Goal: Information Seeking & Learning: Learn about a topic

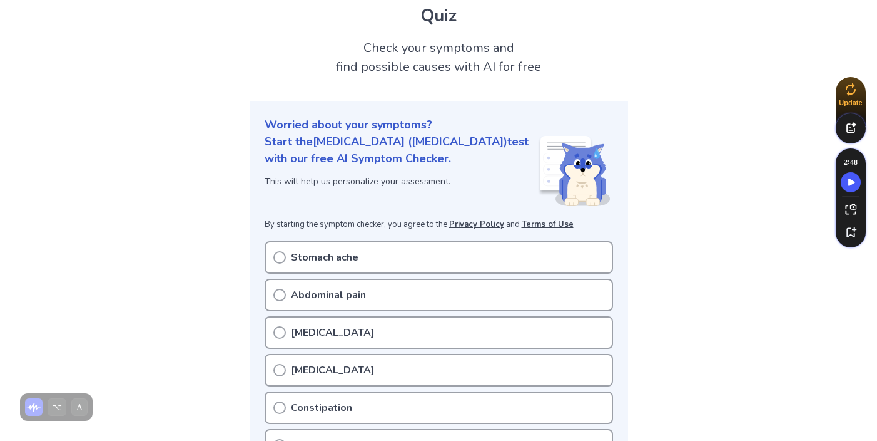
scroll to position [80, 0]
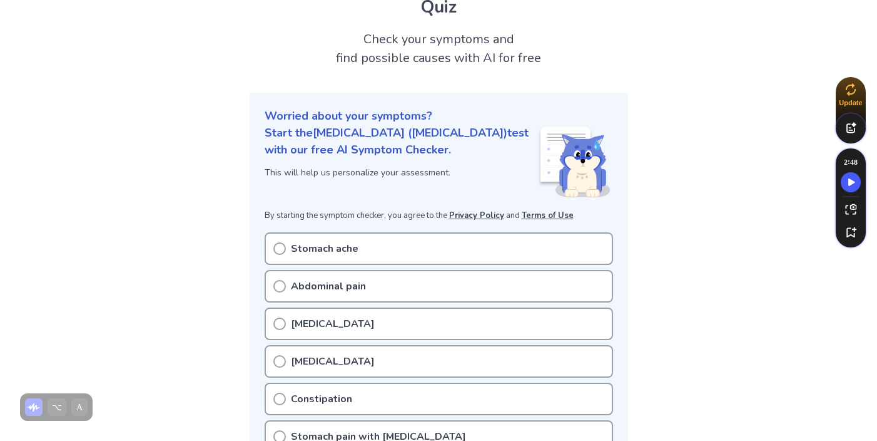
click at [340, 232] on div "Stomach ache" at bounding box center [439, 248] width 349 height 33
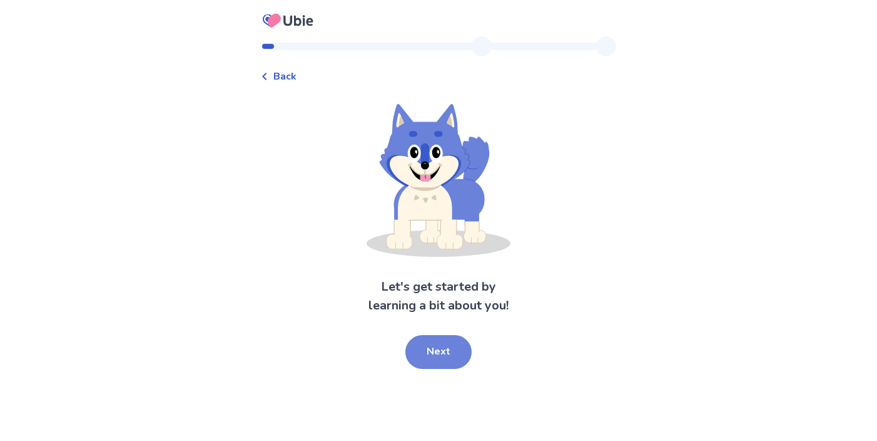
click at [426, 342] on button "Next" at bounding box center [438, 352] width 66 height 34
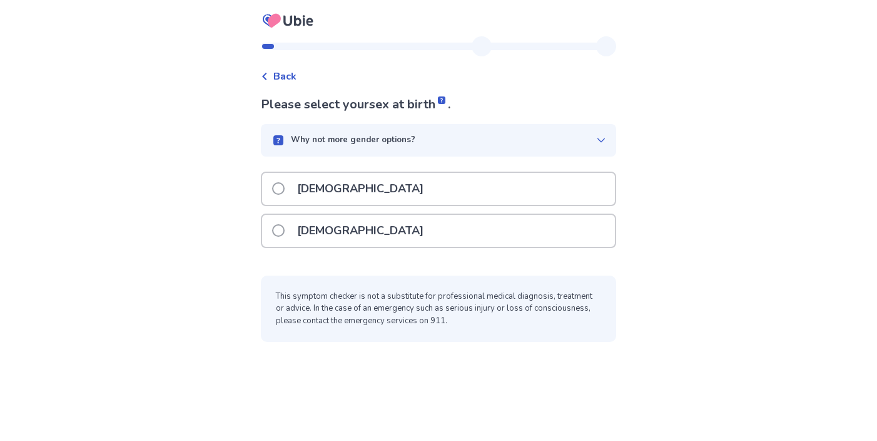
click at [354, 237] on div "Female" at bounding box center [438, 231] width 353 height 32
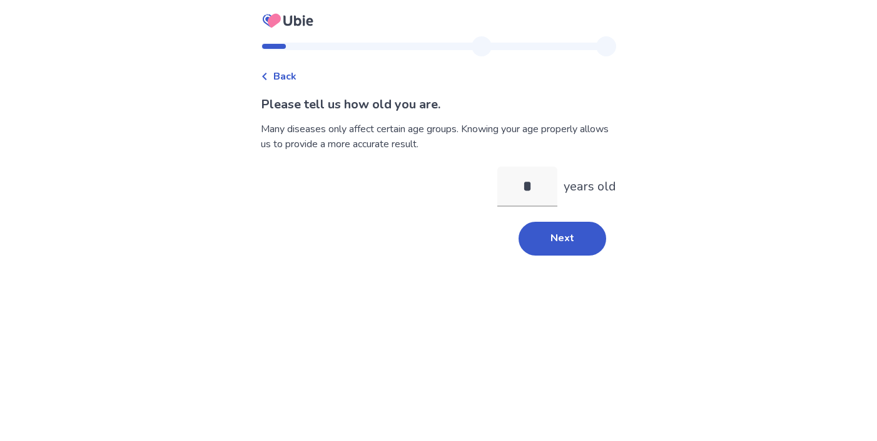
type input "**"
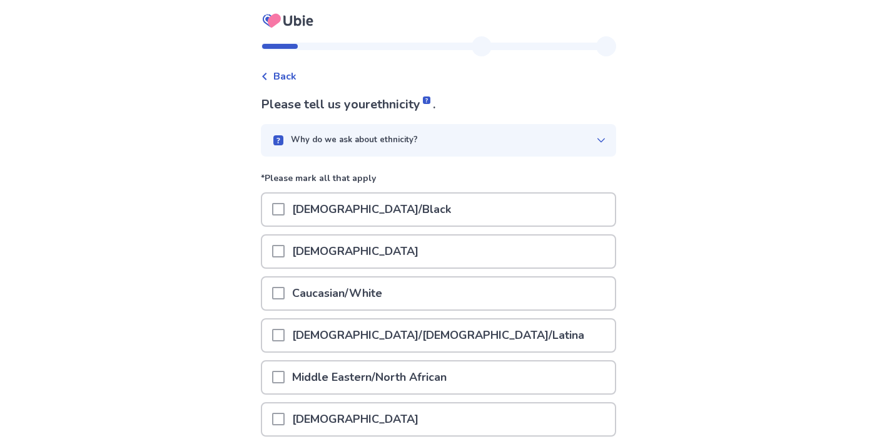
click at [285, 294] on span at bounding box center [278, 293] width 13 height 13
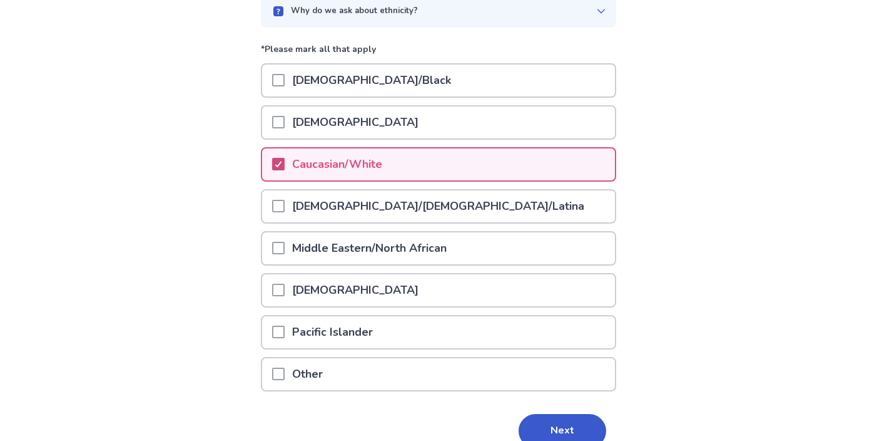
scroll to position [191, 0]
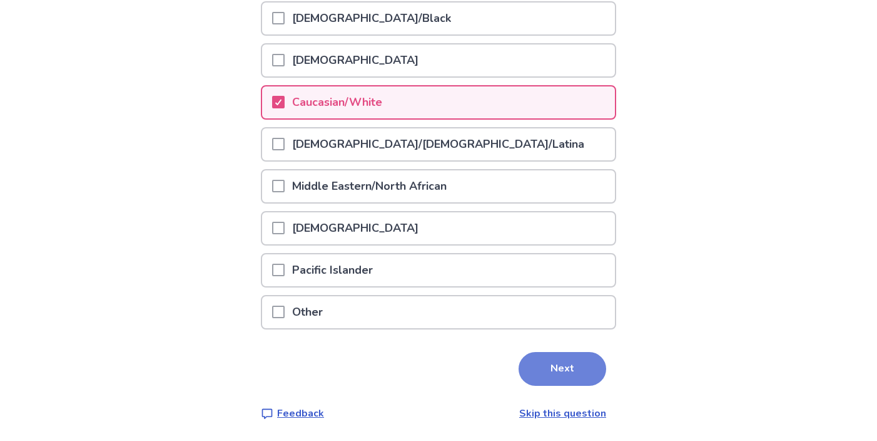
click at [550, 360] on button "Next" at bounding box center [563, 369] width 88 height 34
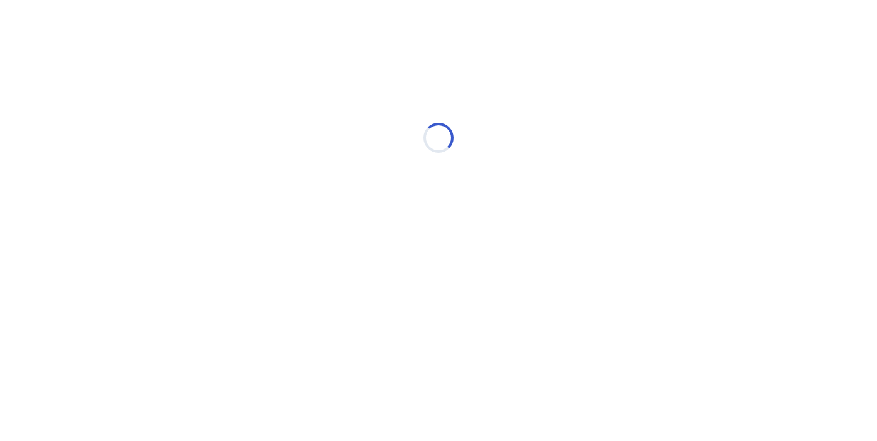
scroll to position [0, 0]
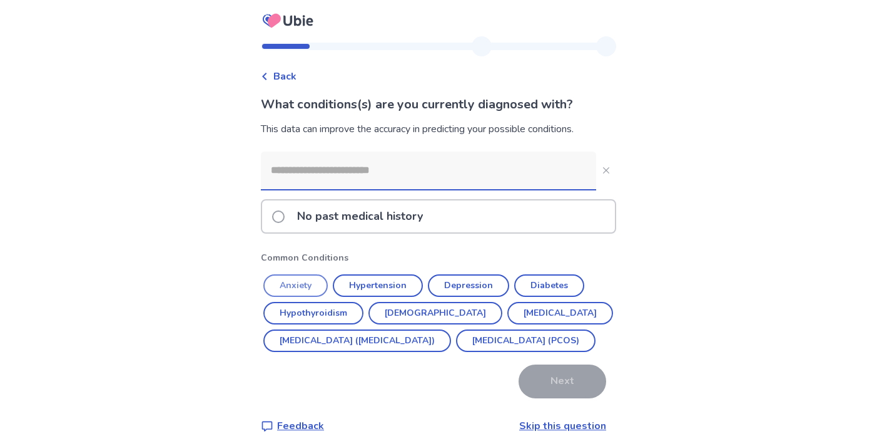
click at [307, 282] on button "Anxiety" at bounding box center [295, 285] width 64 height 23
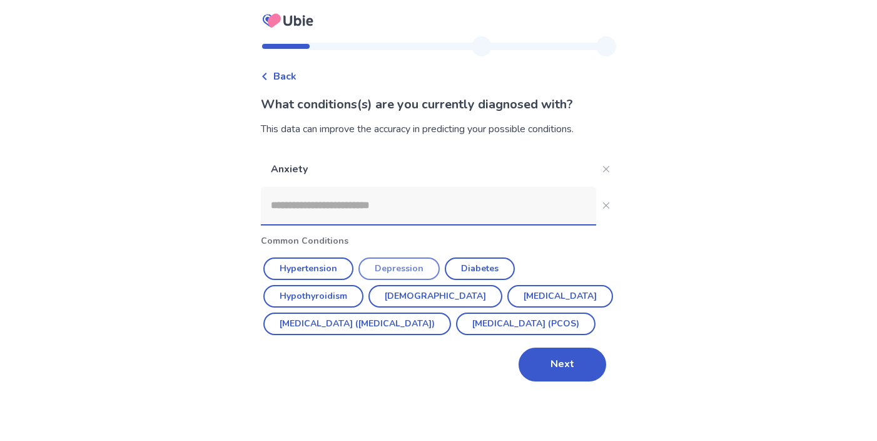
click at [401, 265] on button "Depression" at bounding box center [399, 268] width 81 height 23
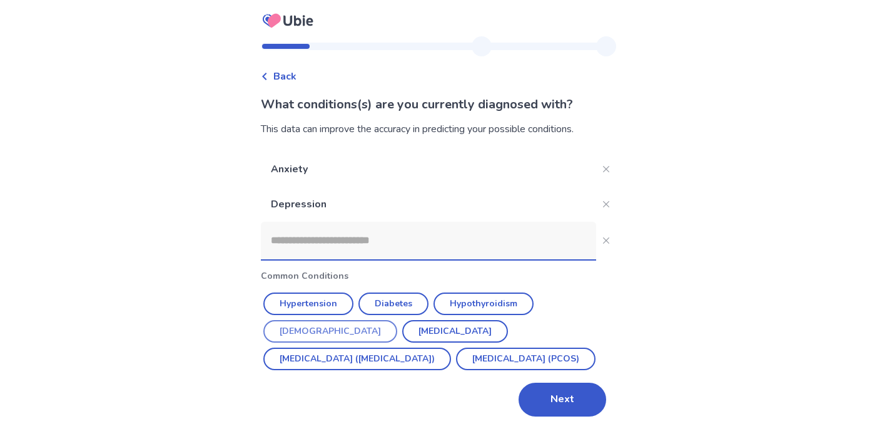
click at [397, 320] on button "Asthma" at bounding box center [330, 331] width 134 height 23
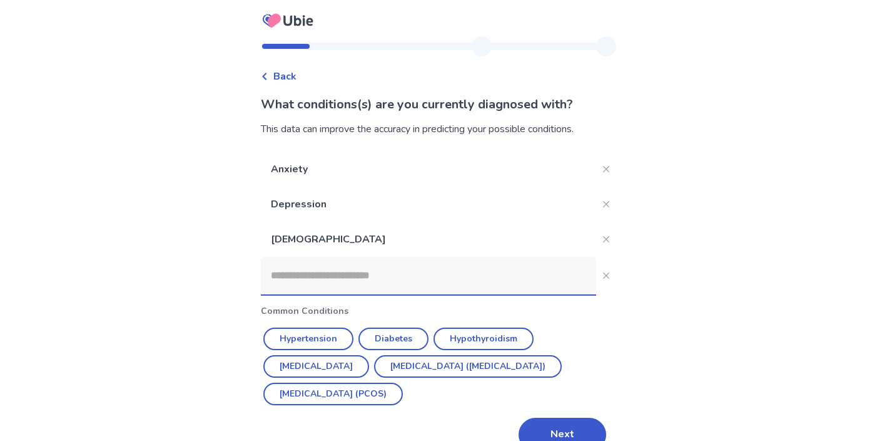
scroll to position [26, 0]
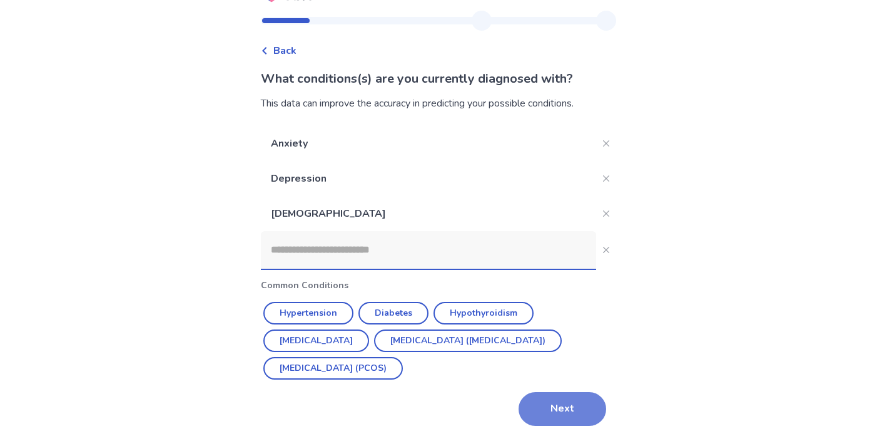
click at [583, 417] on button "Next" at bounding box center [563, 409] width 88 height 34
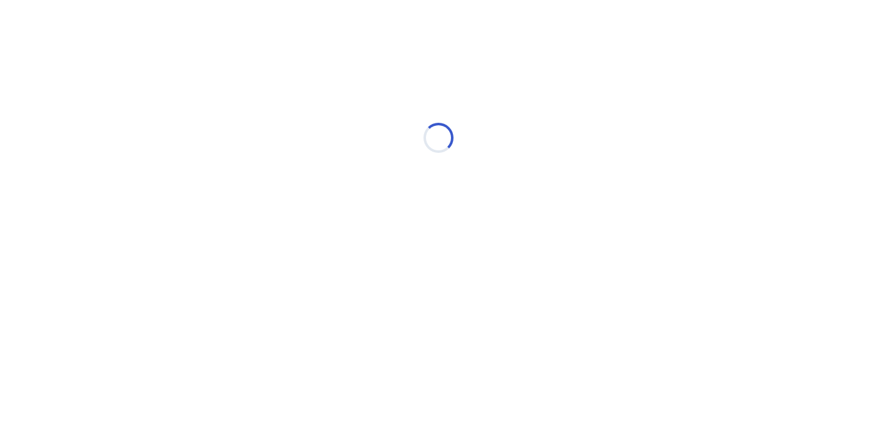
scroll to position [0, 0]
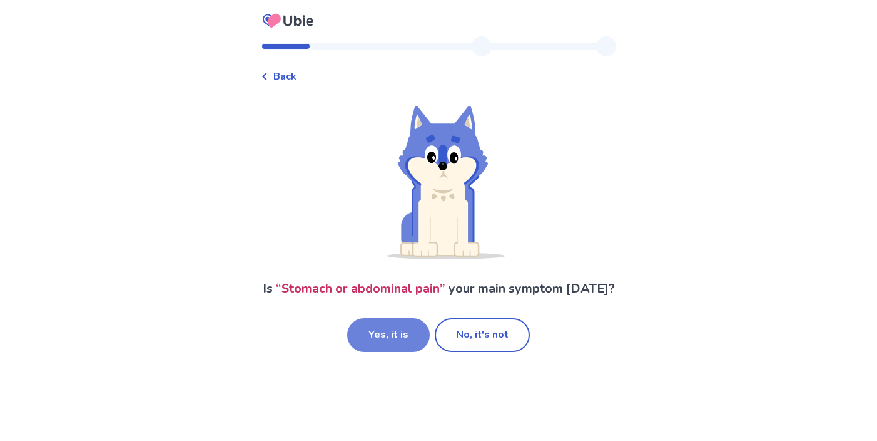
click at [395, 352] on button "Yes, it is" at bounding box center [388, 335] width 83 height 34
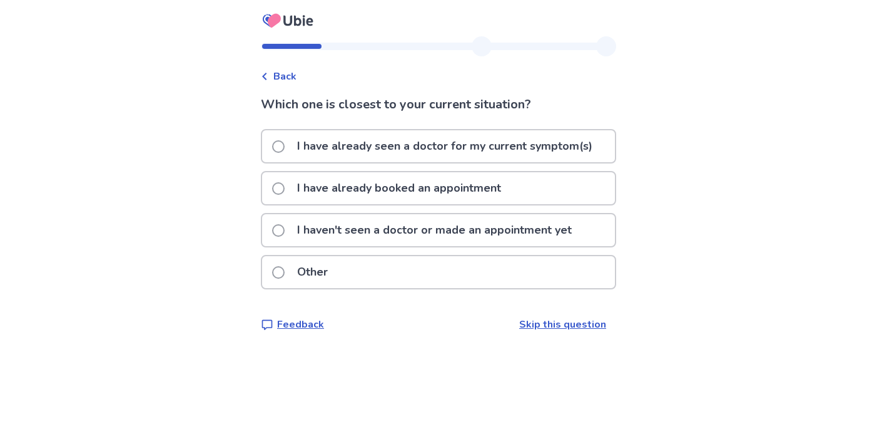
click at [437, 245] on p "I haven't seen a doctor or made an appointment yet" at bounding box center [435, 230] width 290 height 32
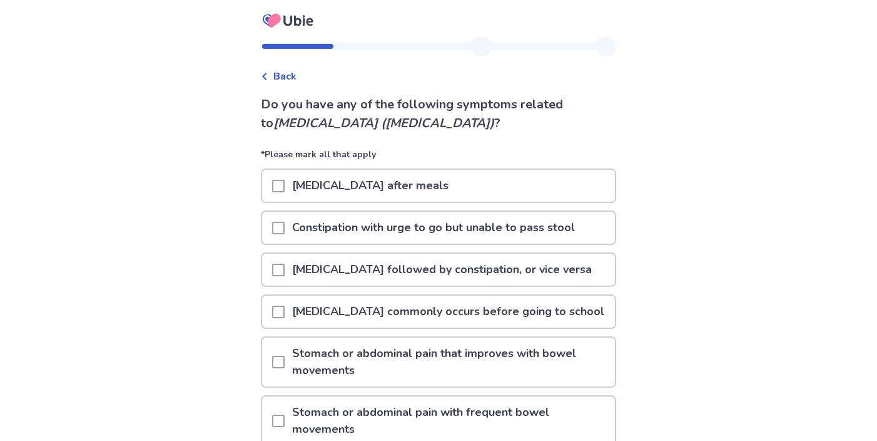
click at [392, 190] on p "[MEDICAL_DATA] after meals" at bounding box center [370, 186] width 171 height 32
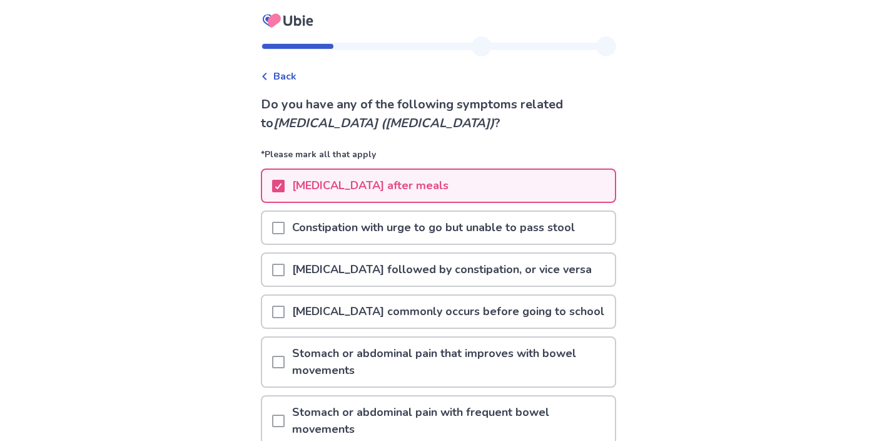
click at [393, 237] on p "Constipation with urge to go but unable to pass stool" at bounding box center [434, 228] width 298 height 32
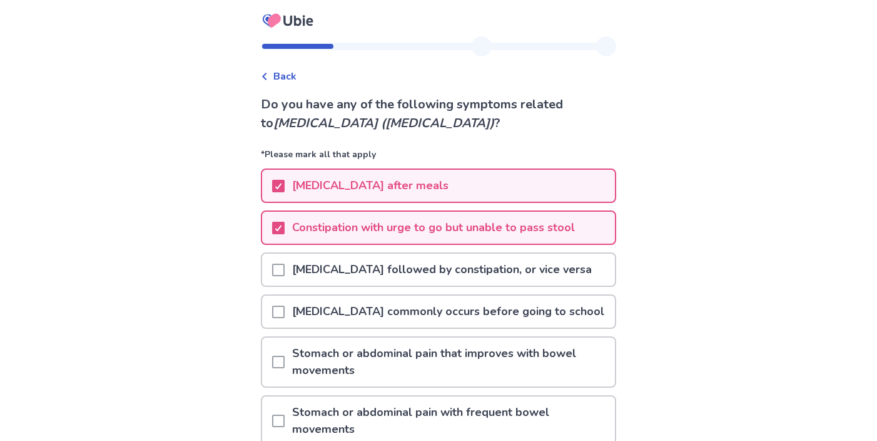
click at [394, 272] on p "[MEDICAL_DATA] followed by constipation, or vice versa" at bounding box center [442, 269] width 315 height 32
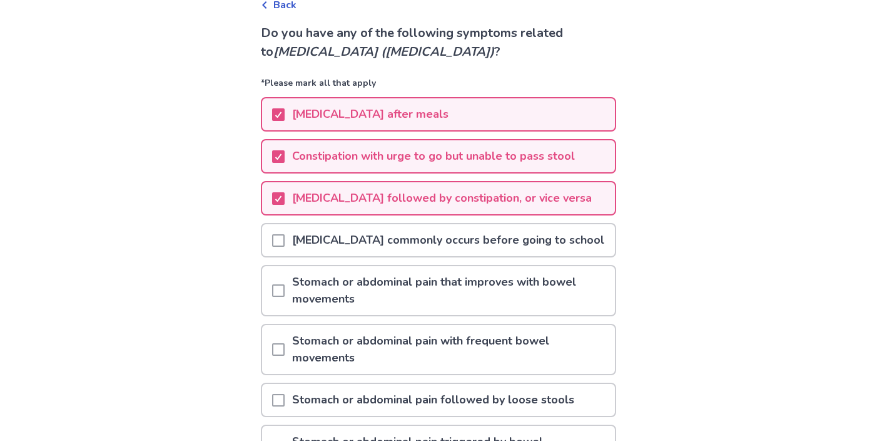
scroll to position [101, 0]
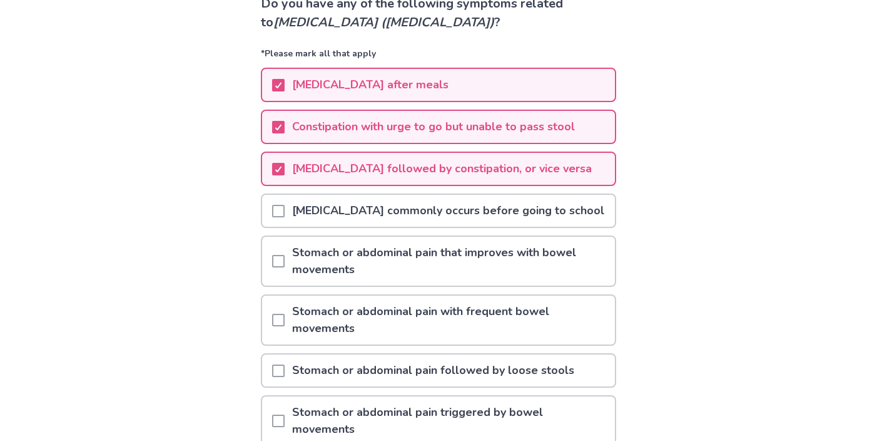
click at [409, 209] on p "[MEDICAL_DATA] commonly occurs before going to school" at bounding box center [448, 211] width 327 height 32
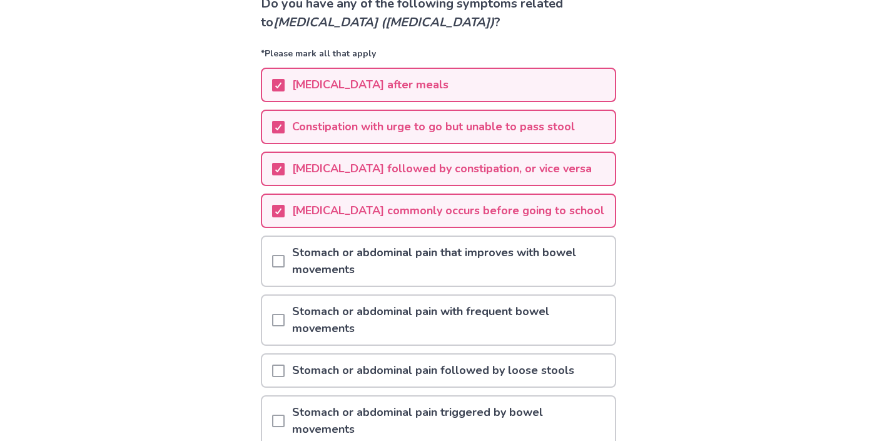
click at [393, 267] on p "Stomach or abdominal pain that improves with bowel movements" at bounding box center [450, 261] width 330 height 49
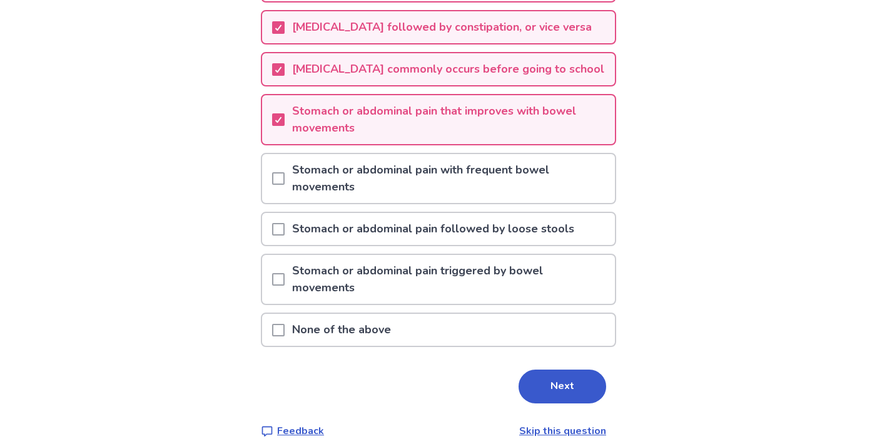
scroll to position [243, 0]
click at [392, 178] on p "Stomach or abdominal pain with frequent bowel movements" at bounding box center [450, 177] width 330 height 49
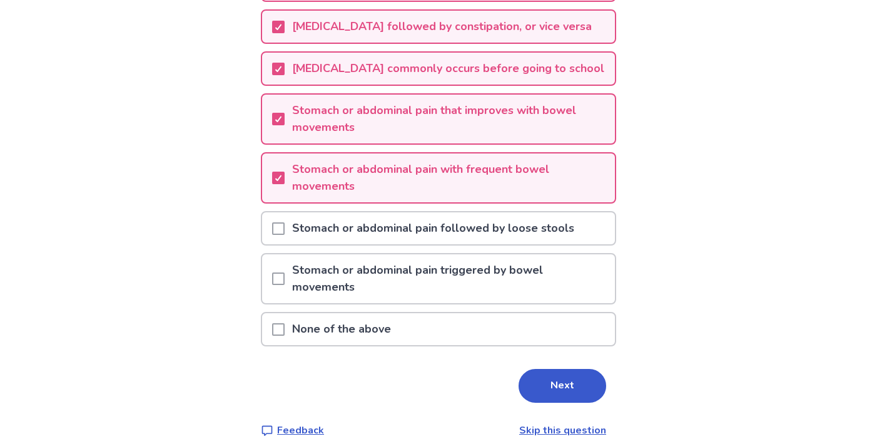
click at [394, 232] on p "Stomach or abdominal pain followed by loose stools" at bounding box center [433, 228] width 297 height 32
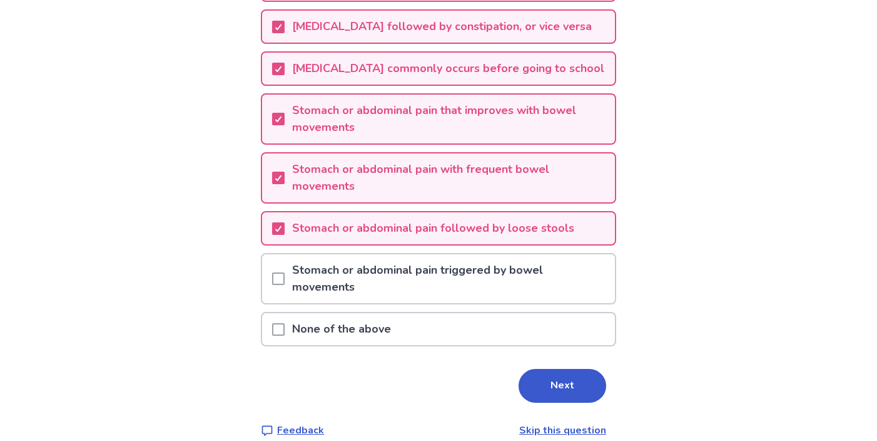
click at [407, 267] on p "Stomach or abdominal pain triggered by bowel movements" at bounding box center [450, 278] width 330 height 49
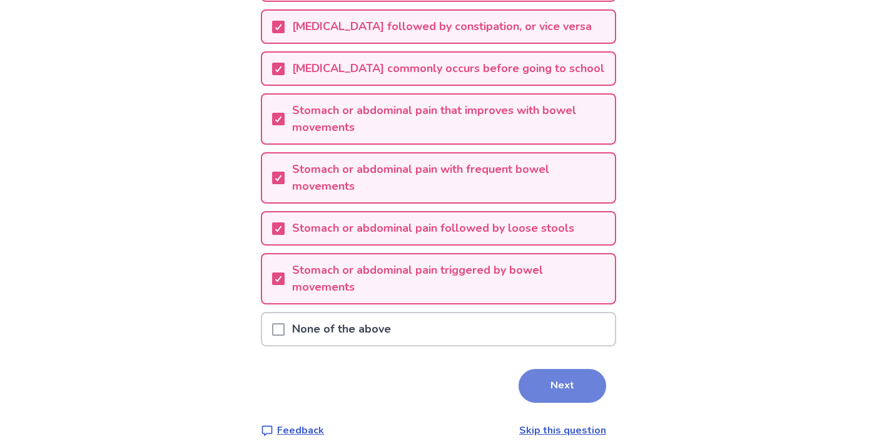
click at [559, 389] on button "Next" at bounding box center [563, 386] width 88 height 34
